Goal: Information Seeking & Learning: Learn about a topic

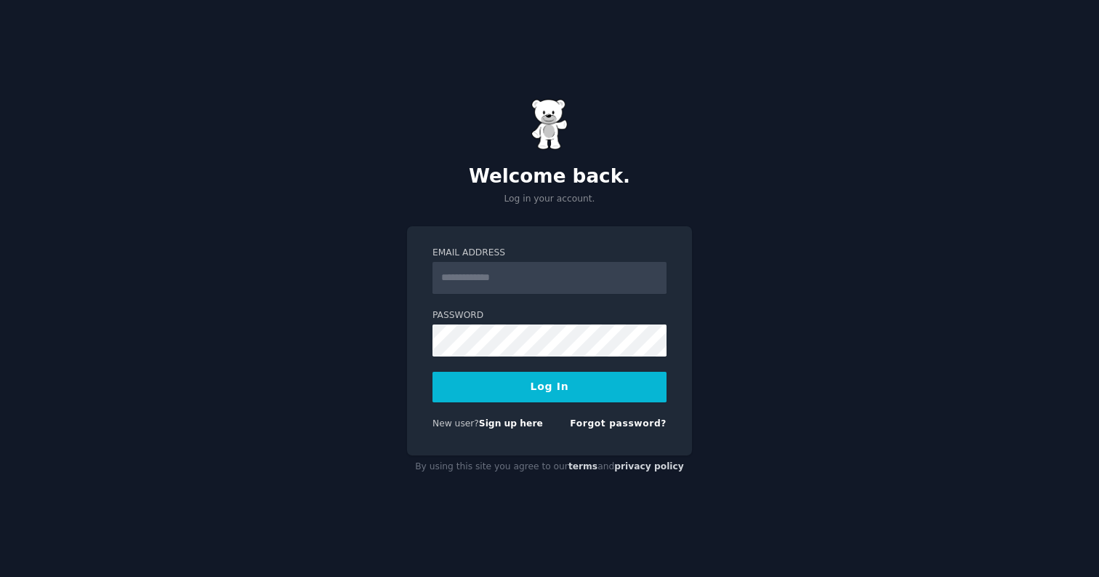
click at [507, 277] on input "Email Address" at bounding box center [550, 278] width 234 height 32
click at [495, 271] on input "Email Address" at bounding box center [550, 278] width 234 height 32
type input "**********"
click at [433, 372] on button "Log In" at bounding box center [550, 387] width 234 height 31
click at [518, 283] on input "Email Address" at bounding box center [550, 278] width 234 height 32
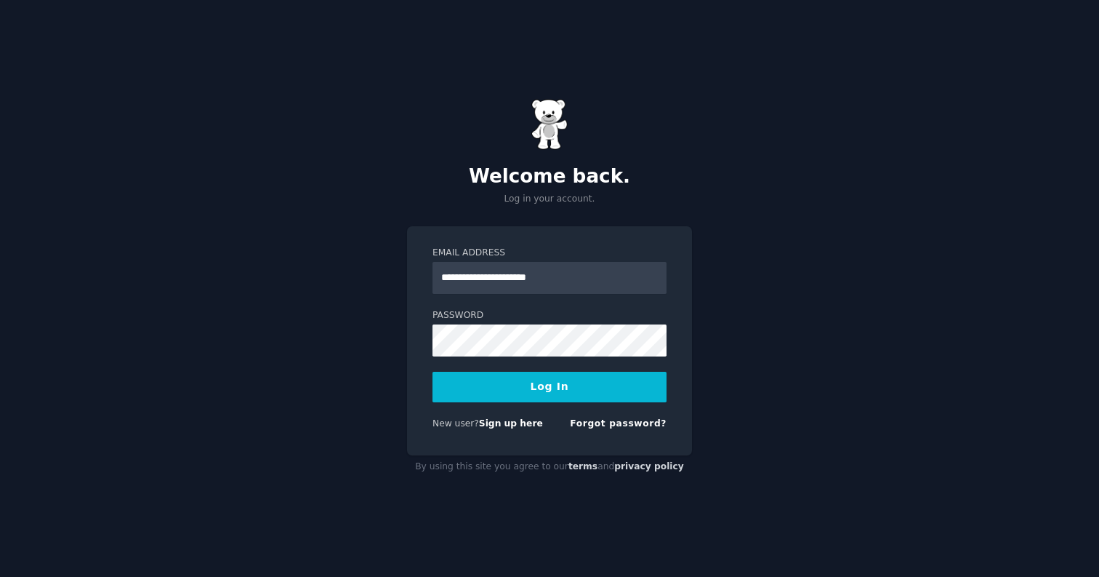
type input "**********"
click at [433, 372] on button "Log In" at bounding box center [550, 387] width 234 height 31
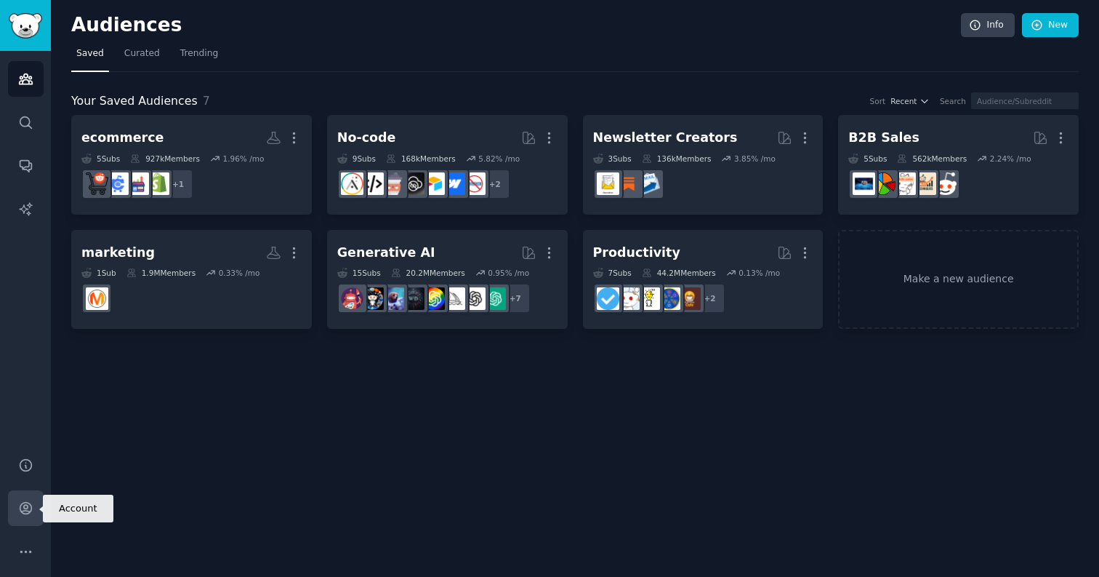
click at [26, 503] on icon "Sidebar" at bounding box center [25, 507] width 15 height 15
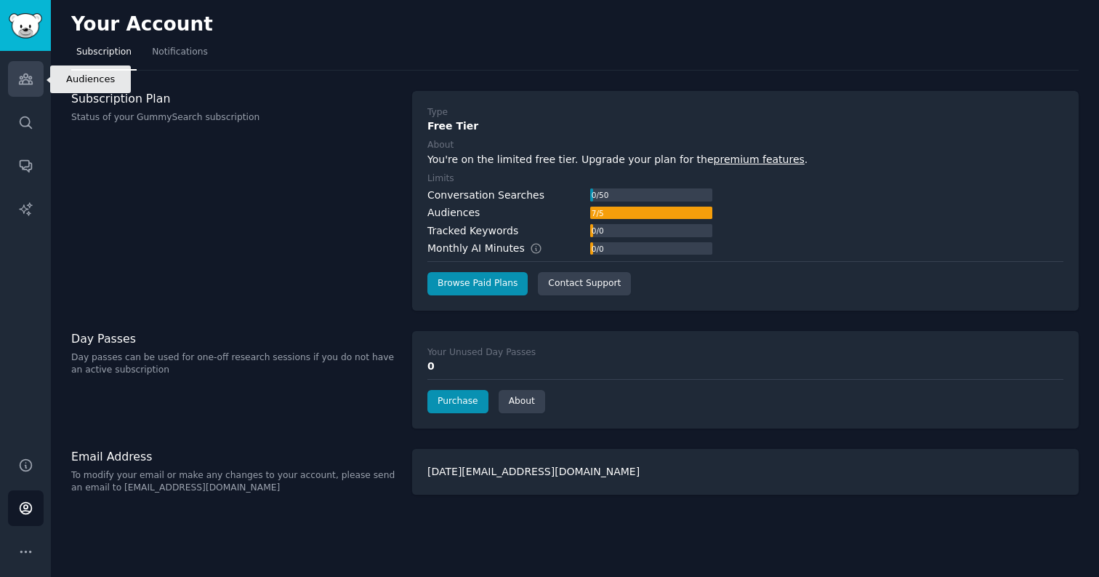
click at [28, 88] on link "Audiences" at bounding box center [26, 79] width 36 height 36
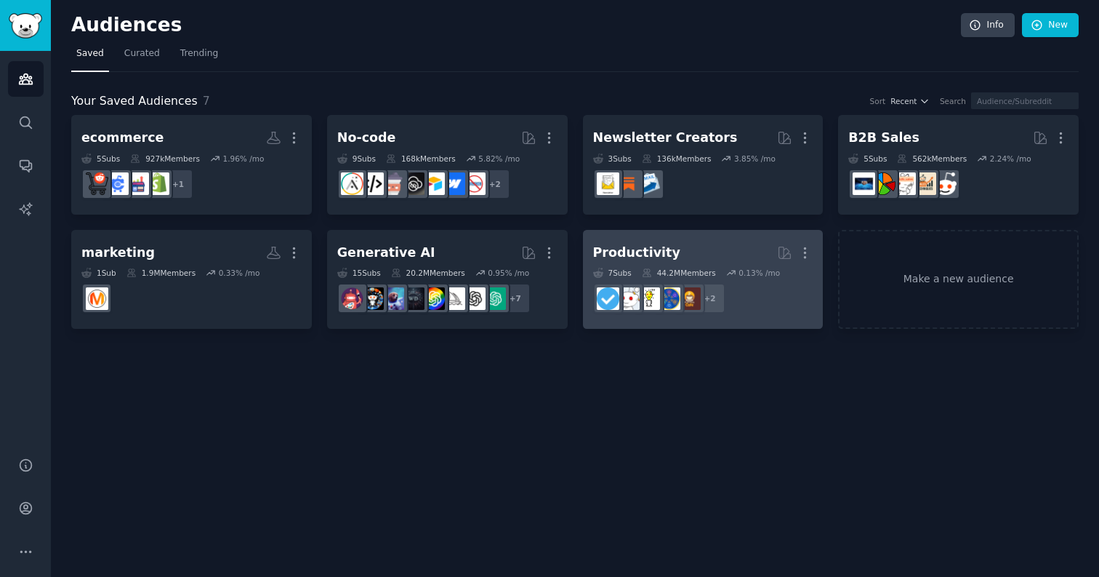
click at [646, 252] on div "Productivity" at bounding box center [636, 253] width 87 height 18
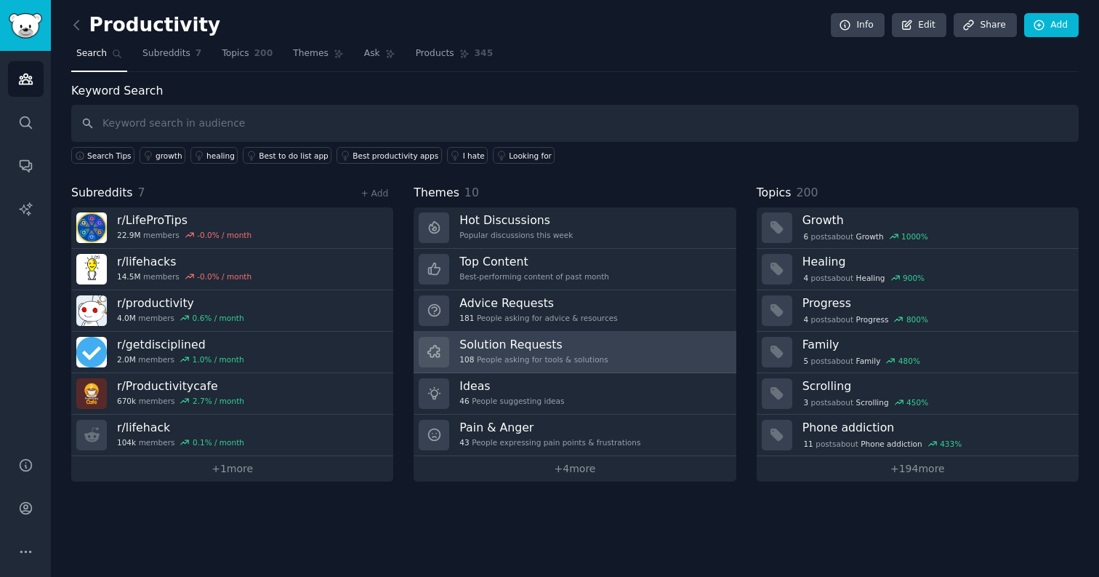
click at [521, 337] on h3 "Solution Requests" at bounding box center [533, 344] width 148 height 15
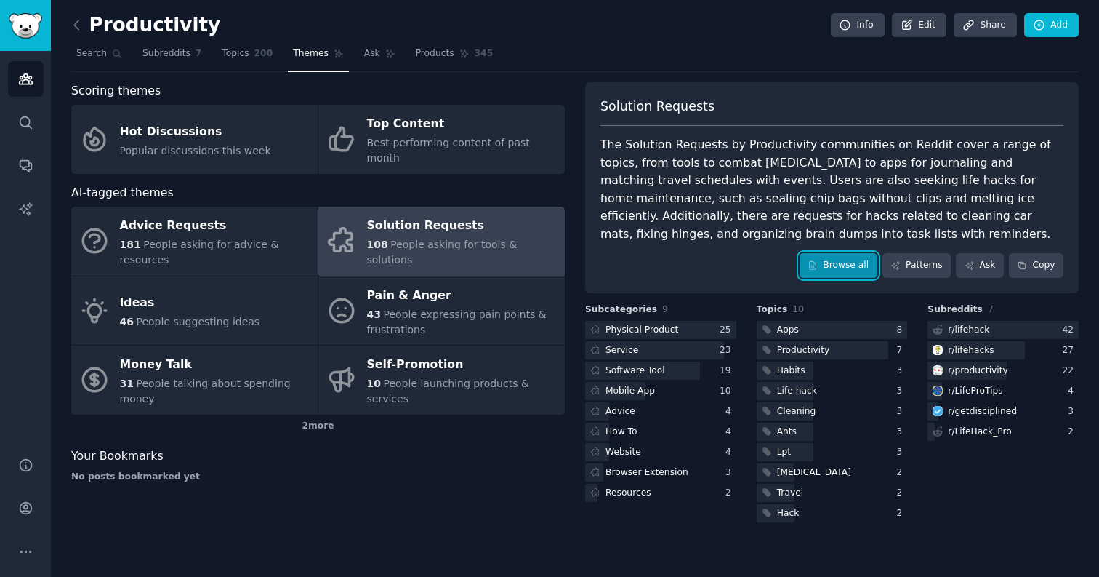
click at [854, 273] on link "Browse all" at bounding box center [839, 265] width 78 height 25
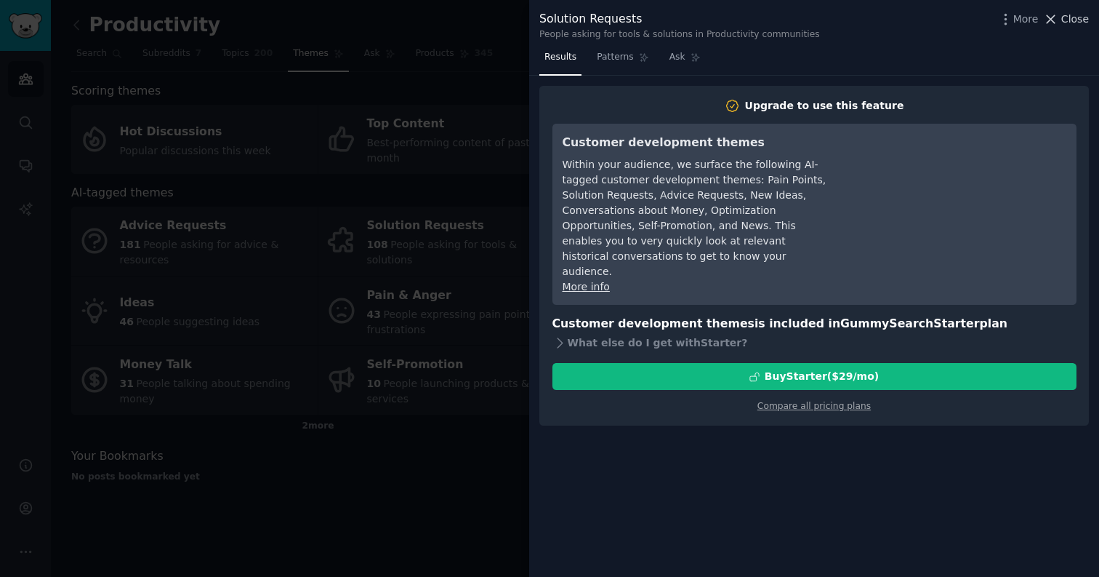
click at [1079, 20] on span "Close" at bounding box center [1075, 19] width 28 height 15
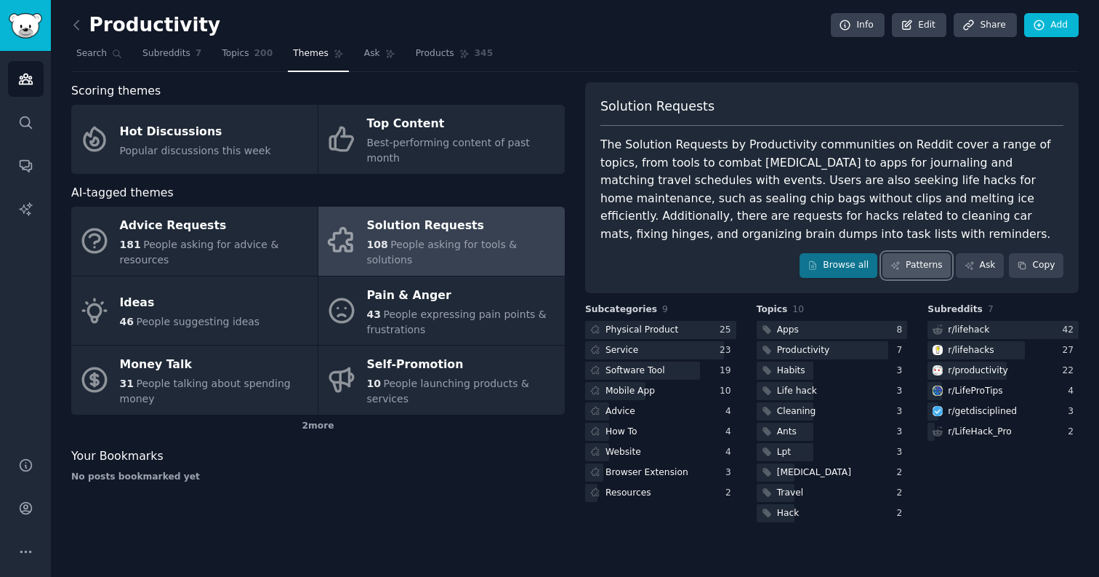
click at [937, 270] on link "Patterns" at bounding box center [917, 265] width 68 height 25
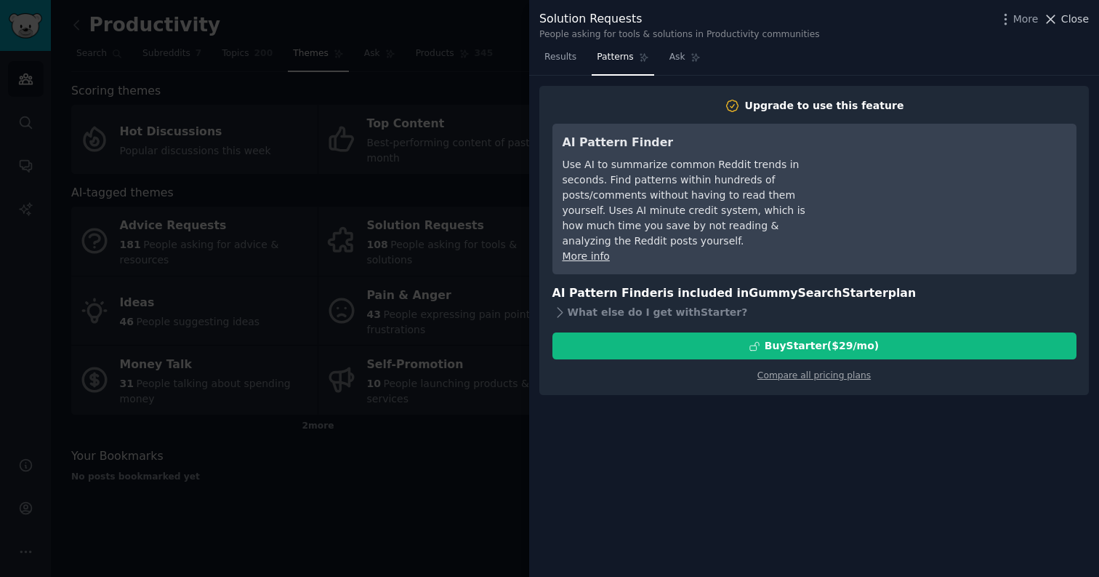
click at [1075, 20] on span "Close" at bounding box center [1075, 19] width 28 height 15
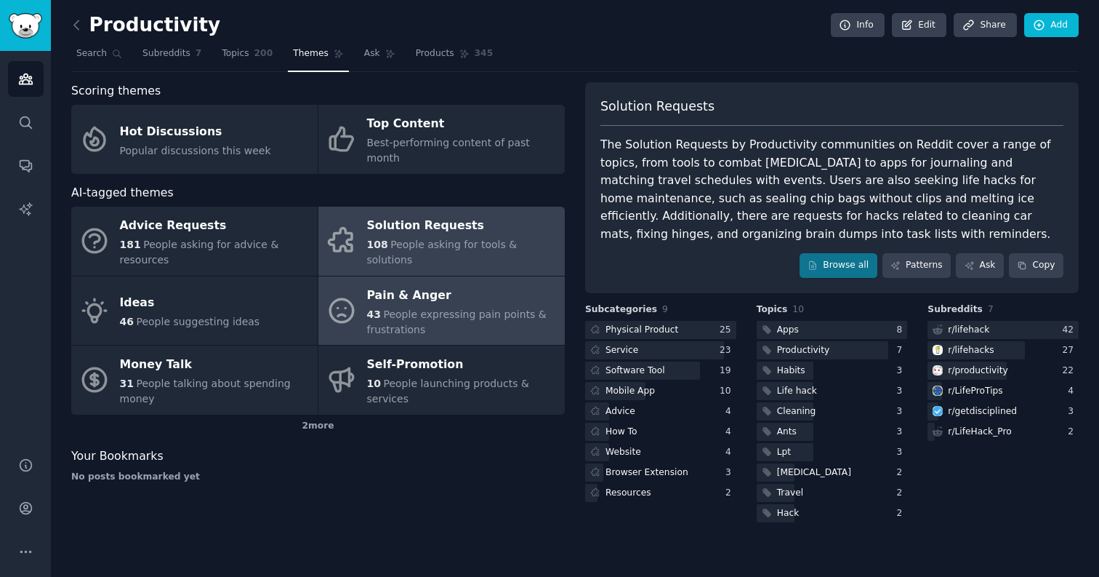
click at [446, 308] on span "People expressing pain points & frustrations" at bounding box center [457, 321] width 180 height 27
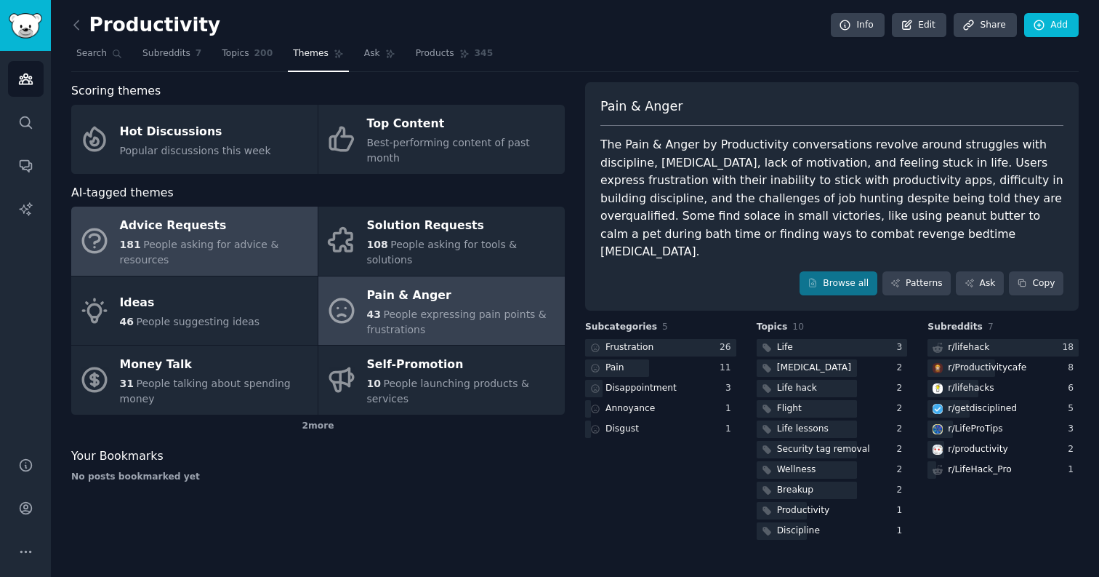
click at [150, 238] on span "People asking for advice & resources" at bounding box center [199, 251] width 159 height 27
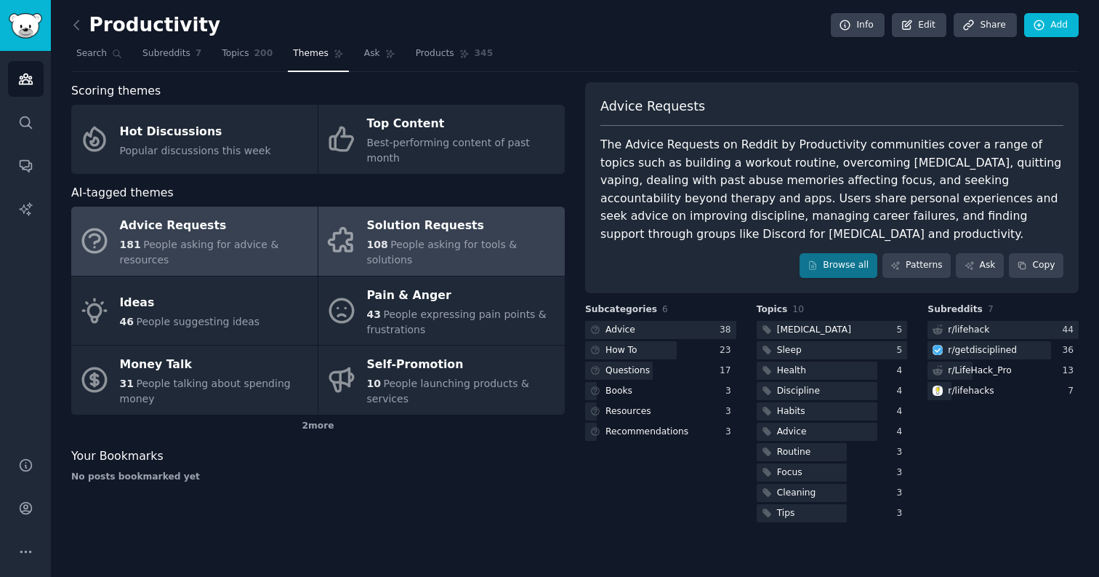
click at [470, 238] on span "People asking for tools & solutions" at bounding box center [442, 251] width 150 height 27
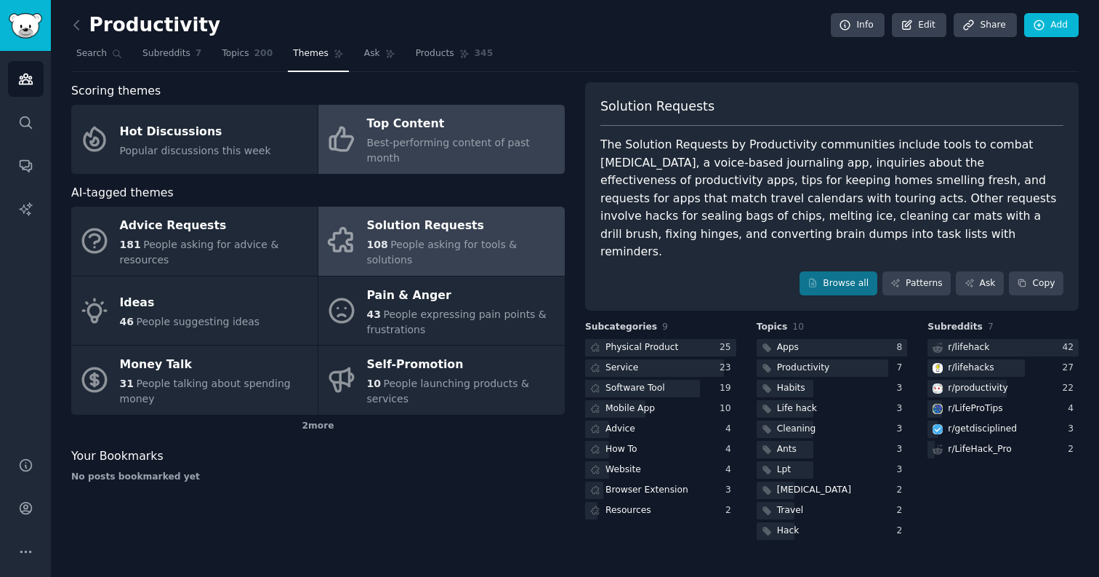
click at [473, 124] on div "Top Content" at bounding box center [462, 124] width 190 height 23
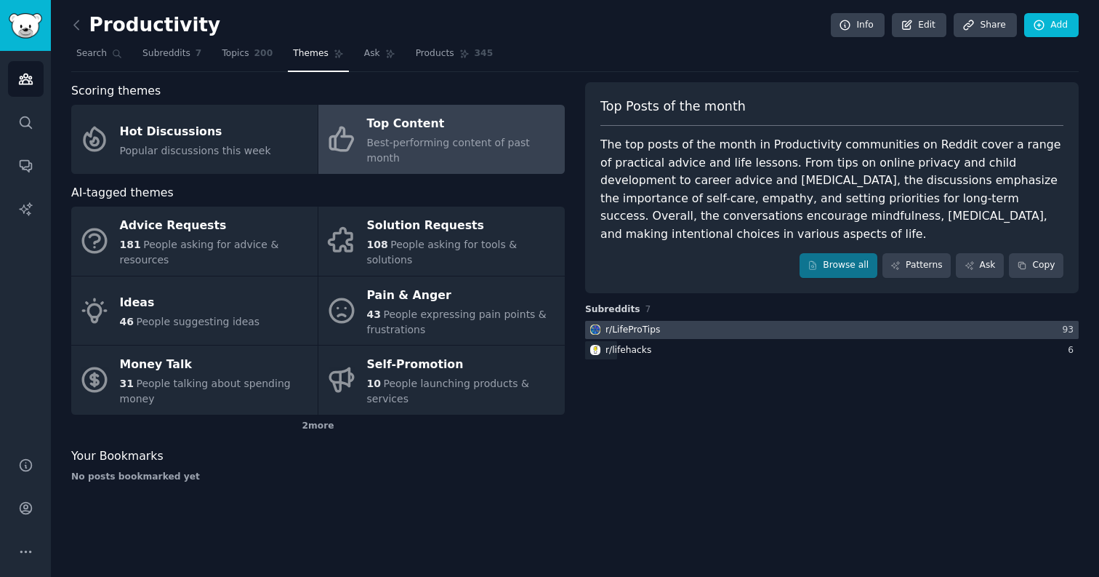
click at [640, 326] on div "r/ LifeProTips" at bounding box center [633, 330] width 55 height 13
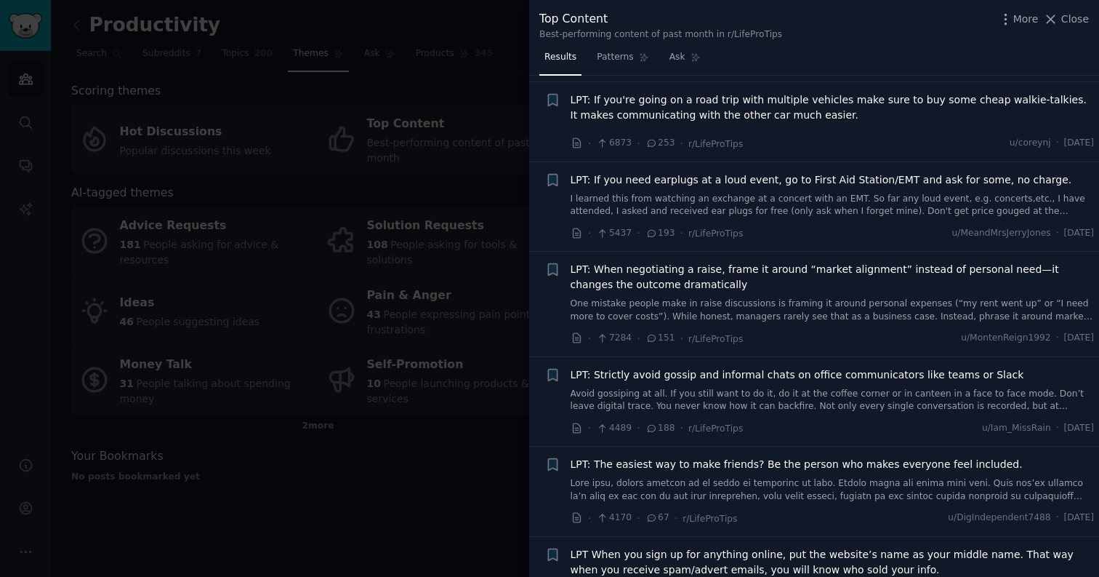
scroll to position [940, 0]
